Goal: Navigation & Orientation: Find specific page/section

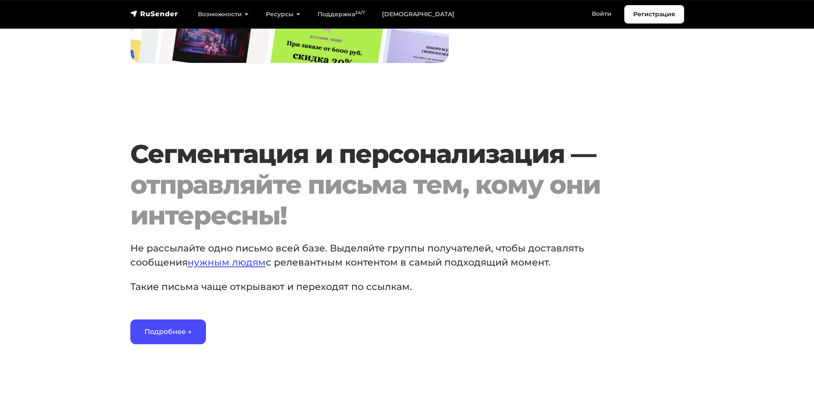
scroll to position [1239, 0]
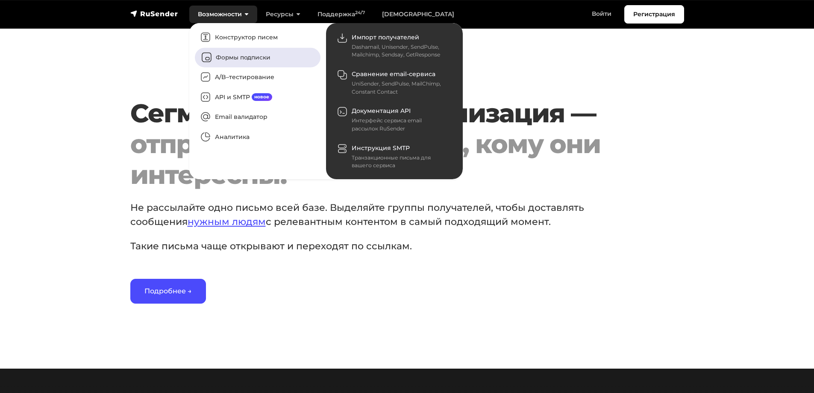
click at [239, 59] on link "Формы подписки" at bounding box center [258, 57] width 126 height 20
click at [245, 39] on link "Конструктор писем" at bounding box center [258, 37] width 126 height 20
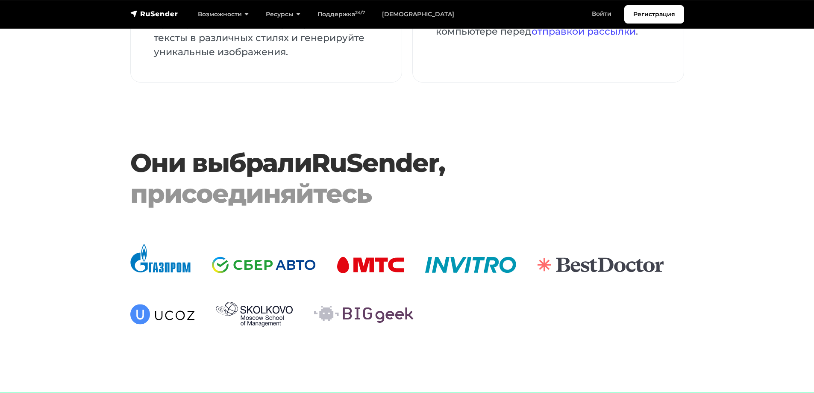
scroll to position [2222, 0]
